Goal: Task Accomplishment & Management: Complete application form

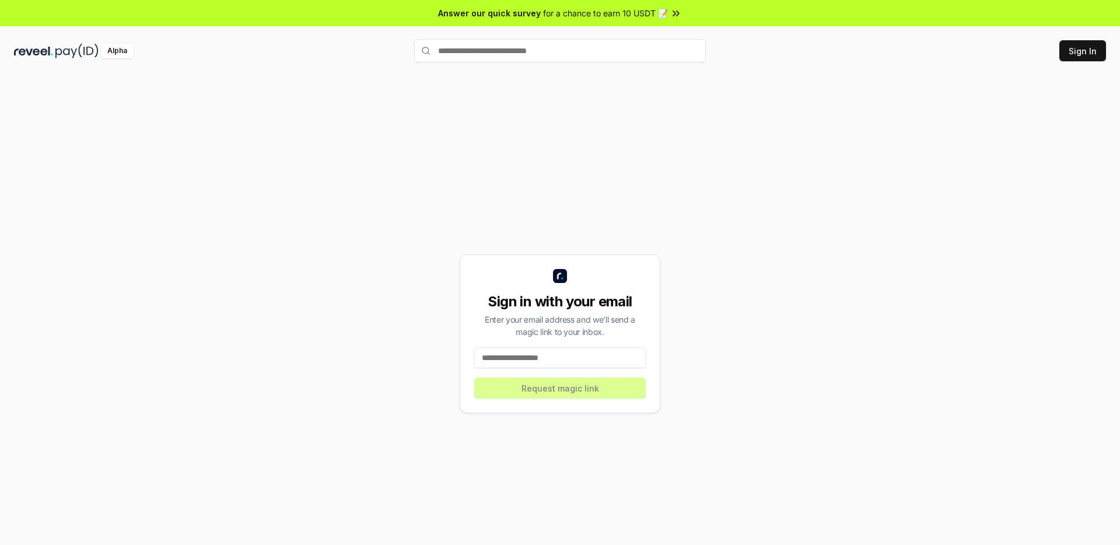
click at [589, 360] on input at bounding box center [559, 357] width 171 height 21
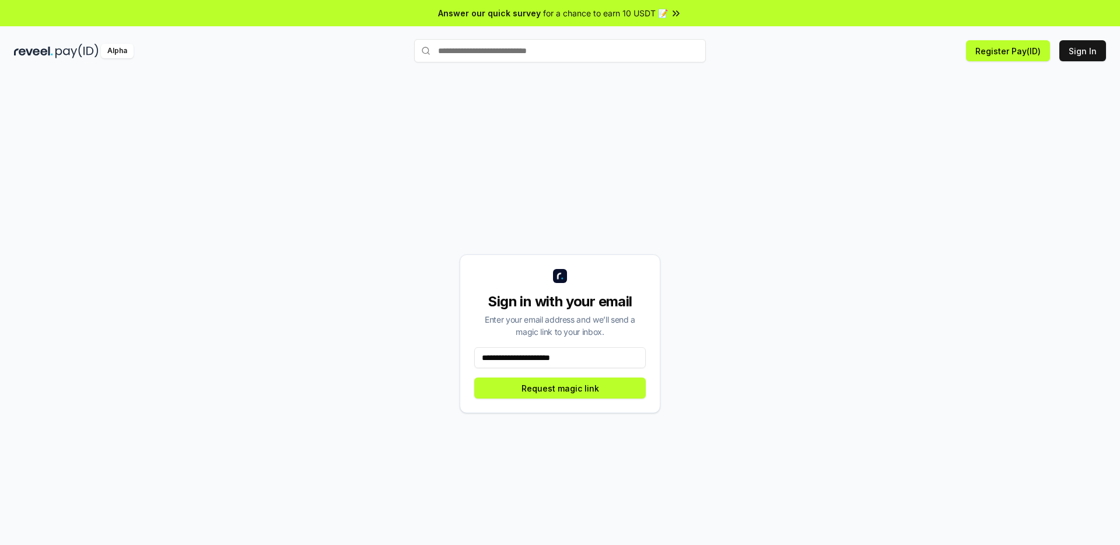
type input "**********"
